Goal: Navigation & Orientation: Find specific page/section

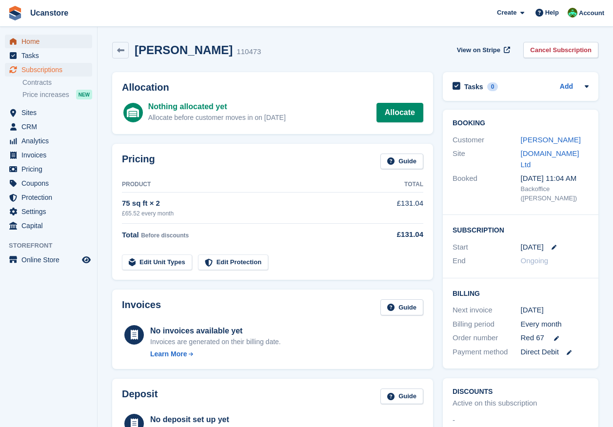
click at [29, 43] on span "Home" at bounding box center [50, 42] width 59 height 14
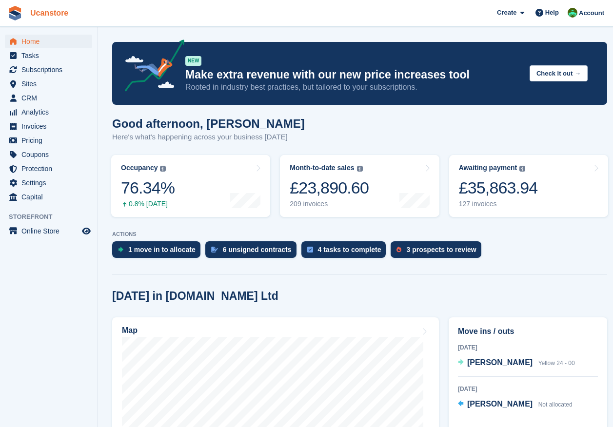
click at [172, 251] on div "1 move in to allocate" at bounding box center [161, 250] width 67 height 8
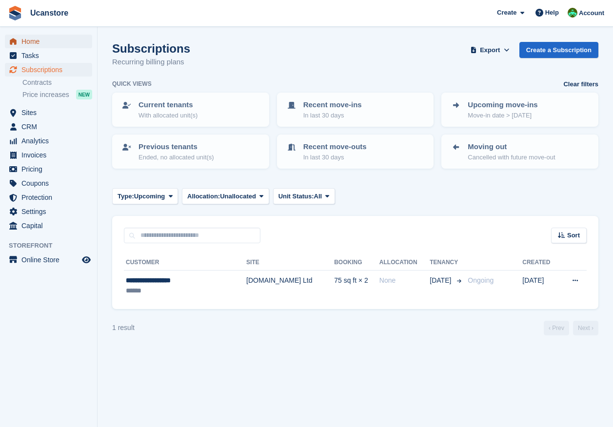
click at [28, 40] on span "Home" at bounding box center [50, 42] width 59 height 14
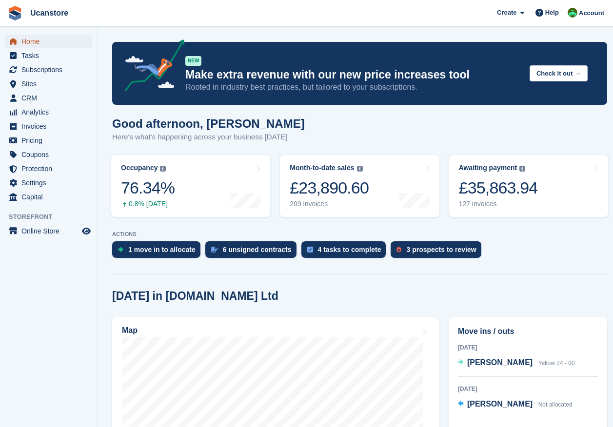
click at [36, 41] on span "Home" at bounding box center [50, 42] width 59 height 14
